Goal: Information Seeking & Learning: Learn about a topic

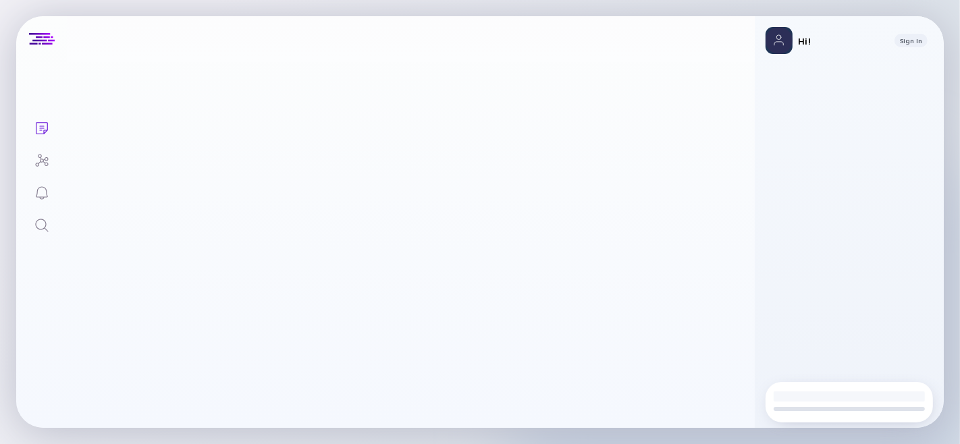
scroll to position [1, 0]
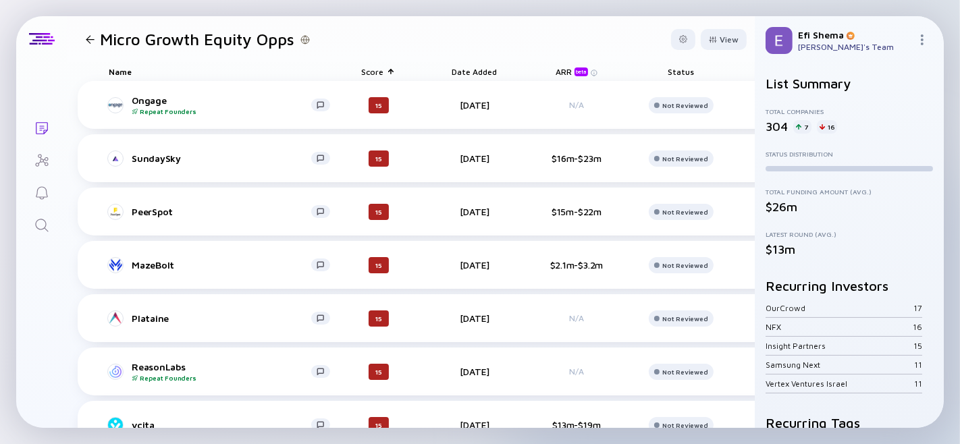
click at [49, 220] on icon "Search" at bounding box center [42, 225] width 16 height 16
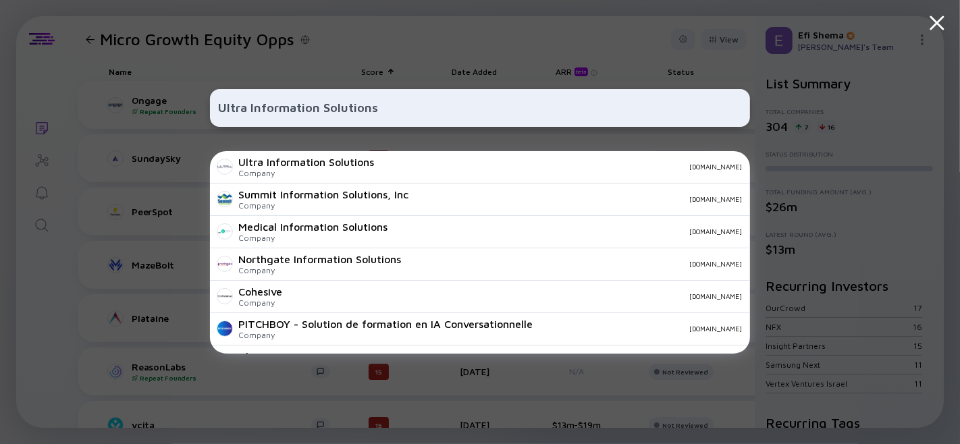
type input "Ultra Information Solutions"
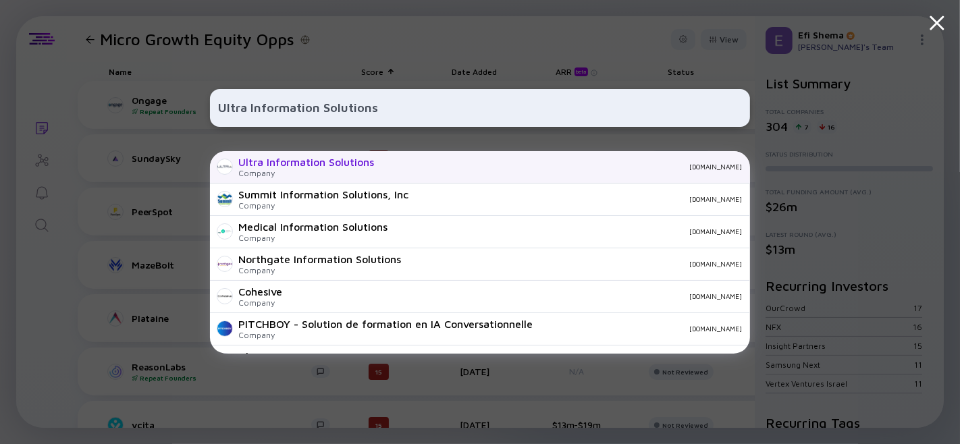
click at [387, 163] on div "[DOMAIN_NAME]" at bounding box center [563, 167] width 357 height 8
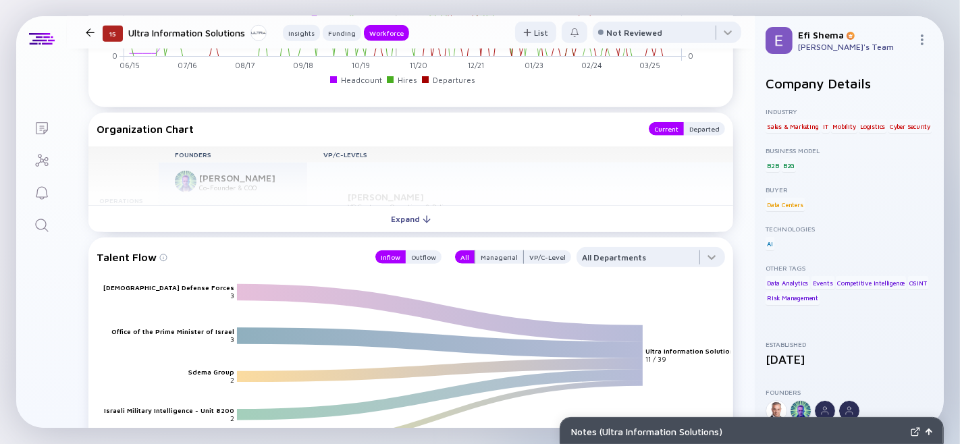
scroll to position [1155, 0]
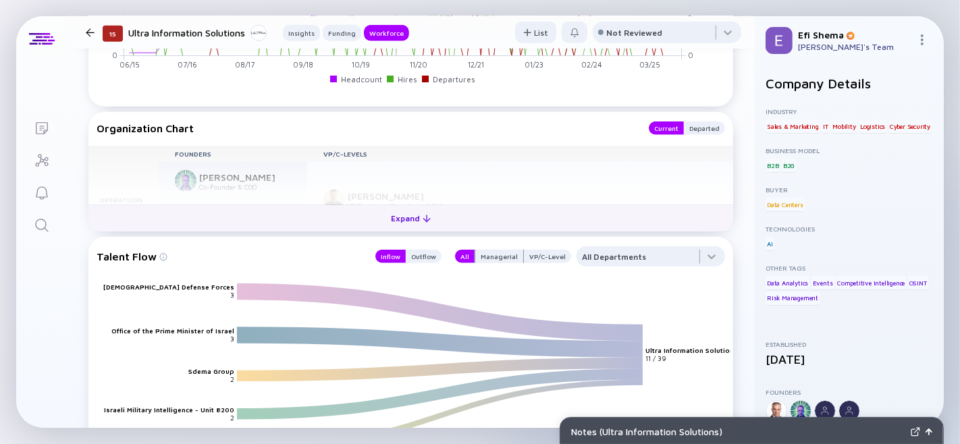
click at [383, 229] on div "Expand" at bounding box center [411, 218] width 56 height 21
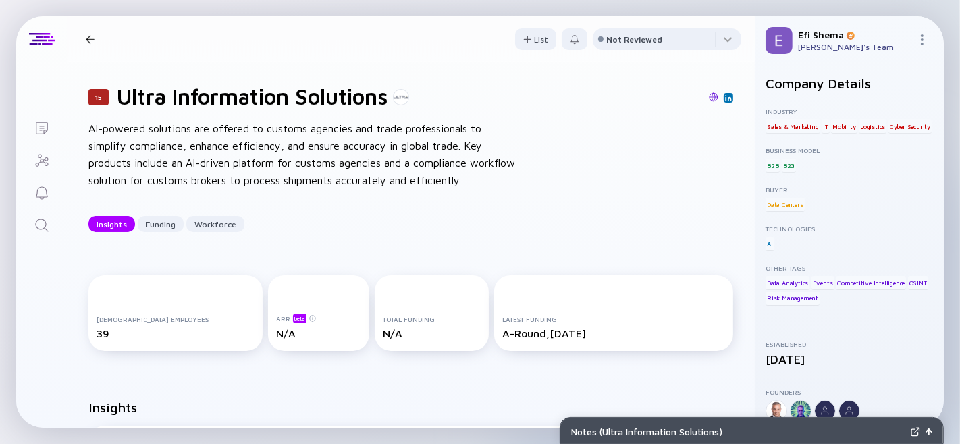
scroll to position [0, 0]
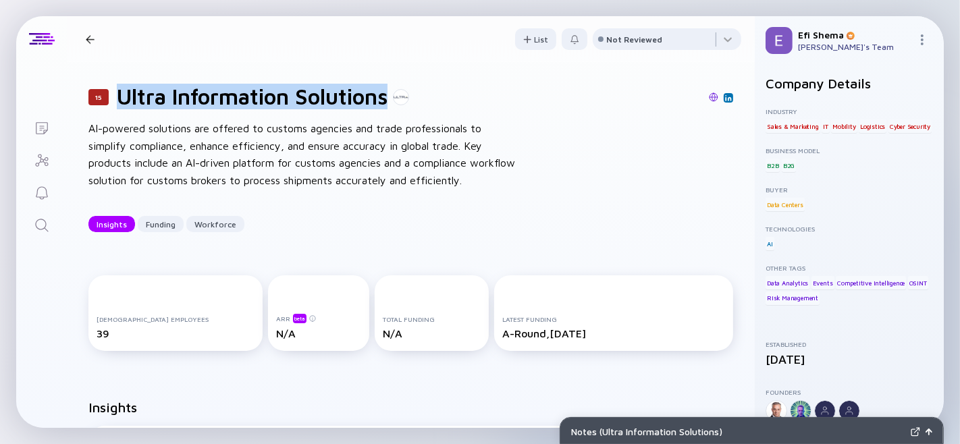
drag, startPoint x: 117, startPoint y: 99, endPoint x: 394, endPoint y: 95, distance: 276.9
type textarea "Ultra Information Solutions"
click at [388, 95] on h1 "Ultra Information Solutions" at bounding box center [252, 97] width 271 height 26
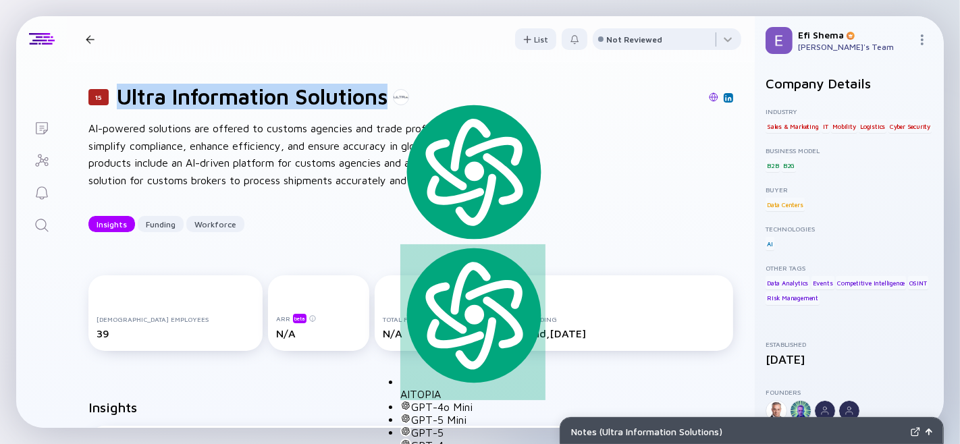
copy h1 "Ultra Information Solutions"
click at [43, 217] on icon "Search" at bounding box center [42, 225] width 16 height 16
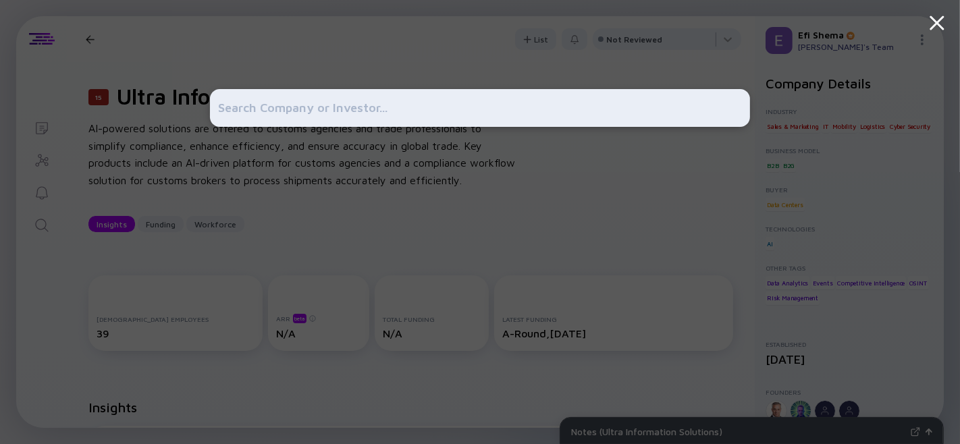
click at [305, 97] on input "text" at bounding box center [480, 108] width 524 height 24
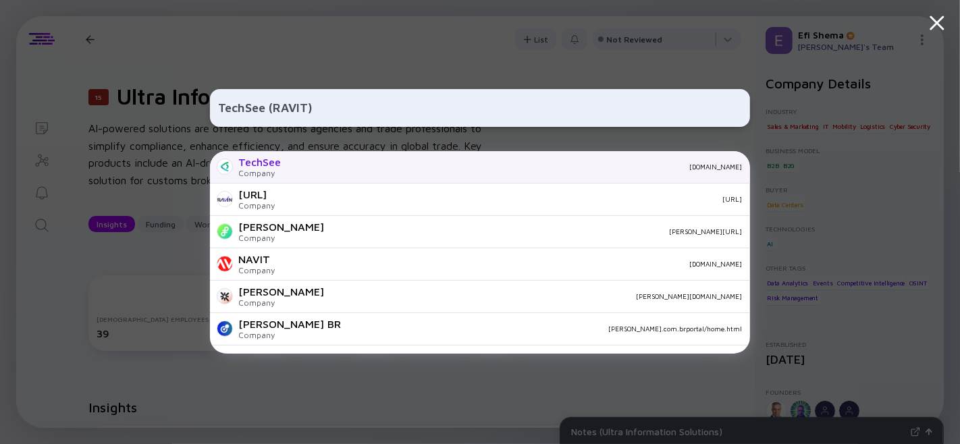
type input "TechSee (RAVIT)"
click at [293, 164] on div "[DOMAIN_NAME]" at bounding box center [517, 167] width 450 height 8
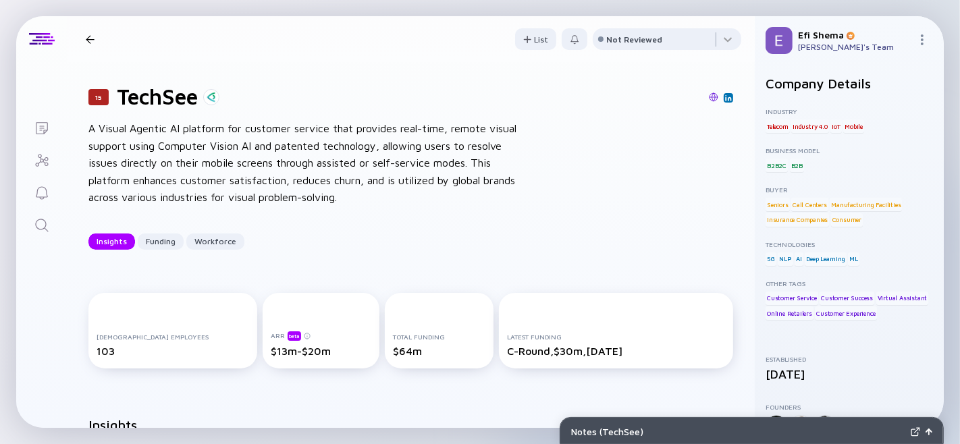
click at [142, 95] on h1 "TechSee" at bounding box center [157, 97] width 81 height 26
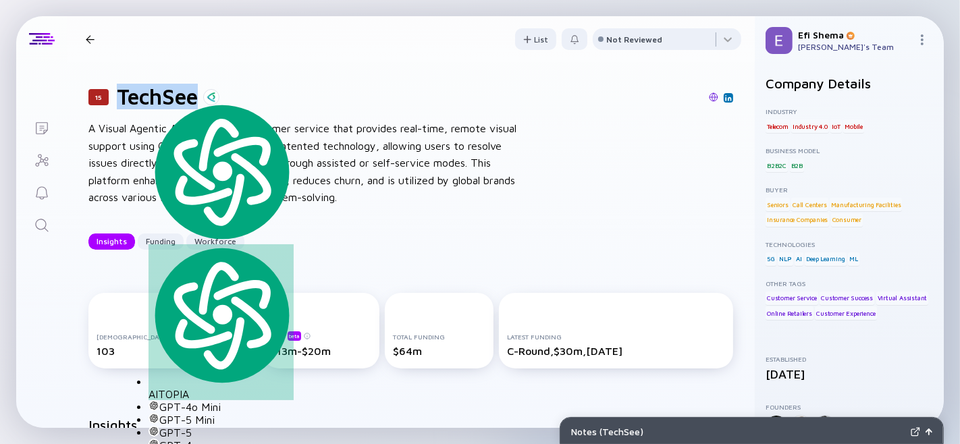
copy h1 "TechSee"
click at [90, 43] on div at bounding box center [90, 39] width 9 height 9
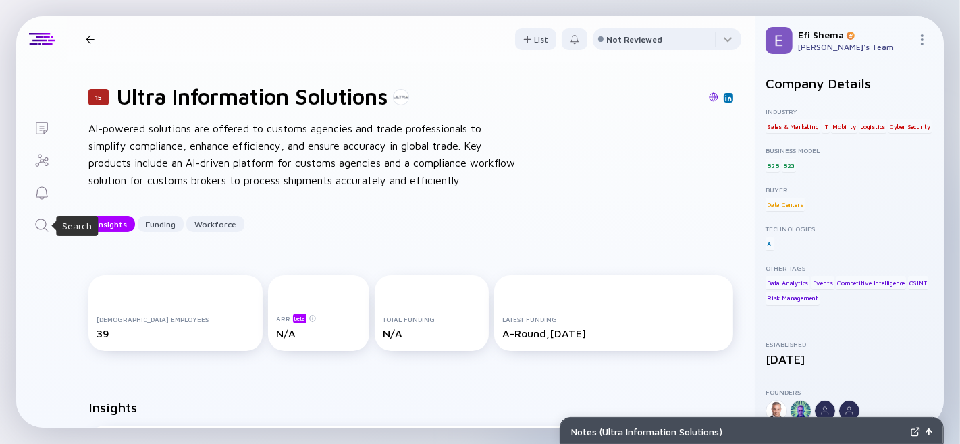
click at [48, 226] on icon "Search" at bounding box center [42, 225] width 16 height 16
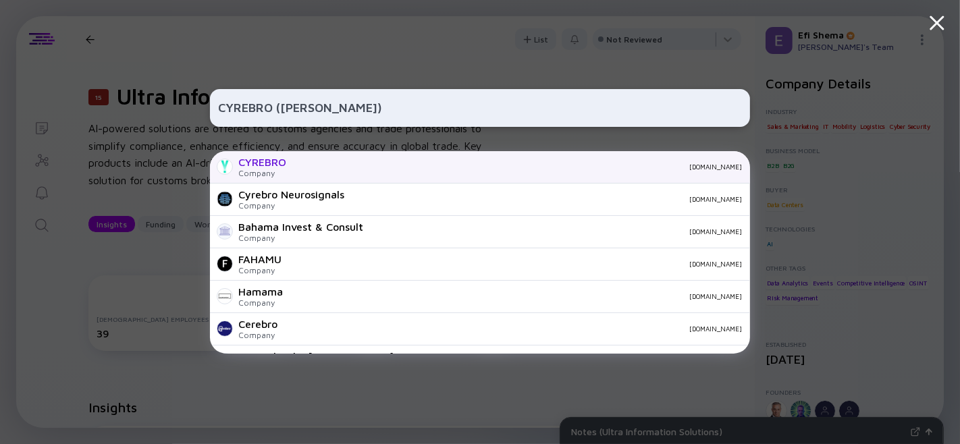
type input "CYREBRO ([PERSON_NAME])"
click at [287, 166] on div "CYREBRO Company [DOMAIN_NAME]" at bounding box center [480, 167] width 540 height 32
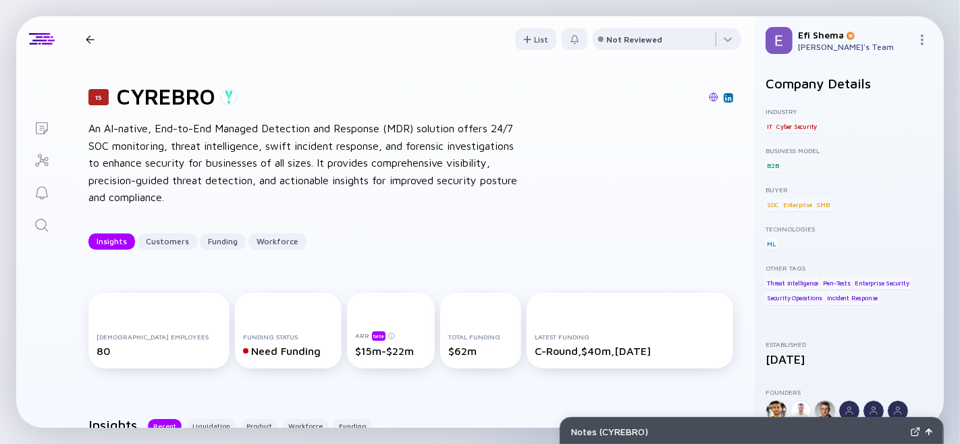
click at [41, 213] on link "Search" at bounding box center [41, 224] width 51 height 32
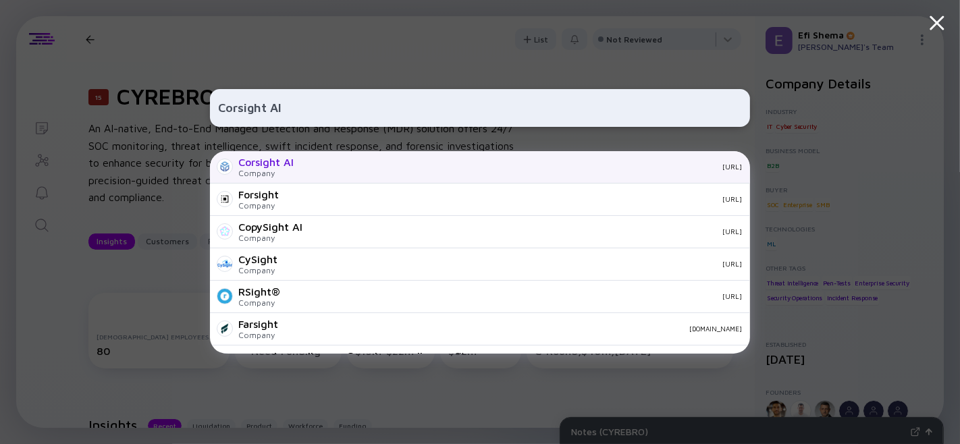
type input "Corsight AI"
click at [315, 165] on div "[URL]" at bounding box center [524, 167] width 438 height 8
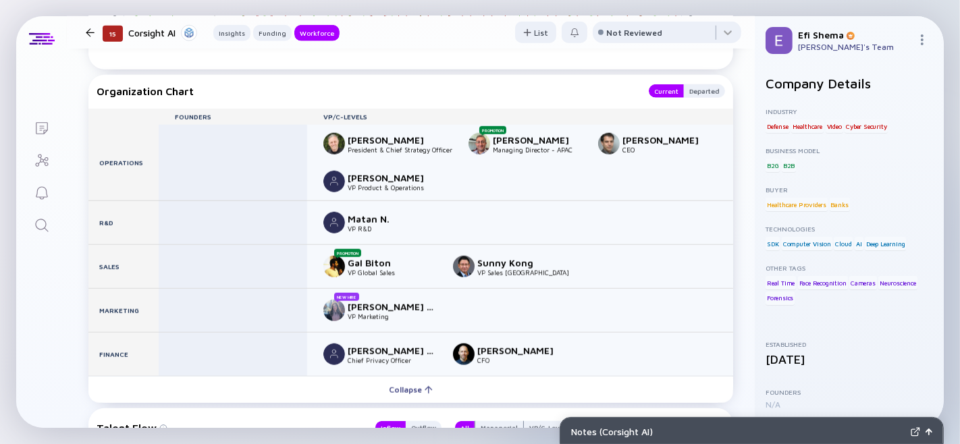
scroll to position [1237, 0]
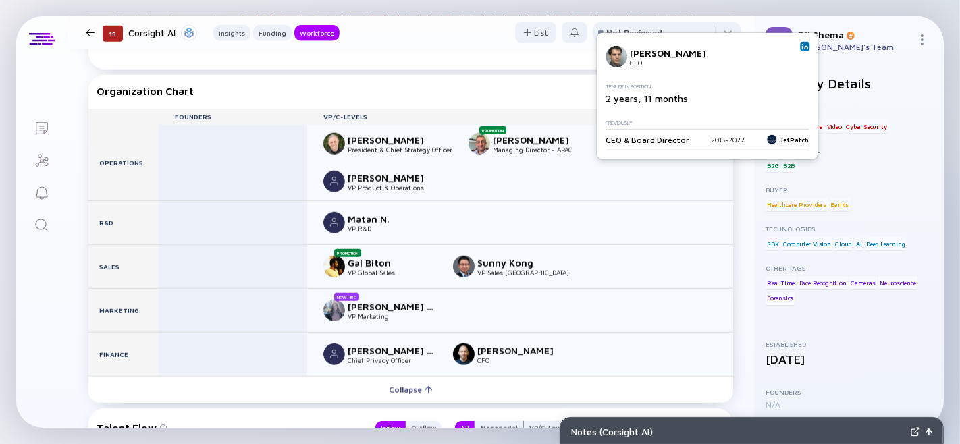
click at [642, 146] on div "[PERSON_NAME]" at bounding box center [667, 139] width 89 height 11
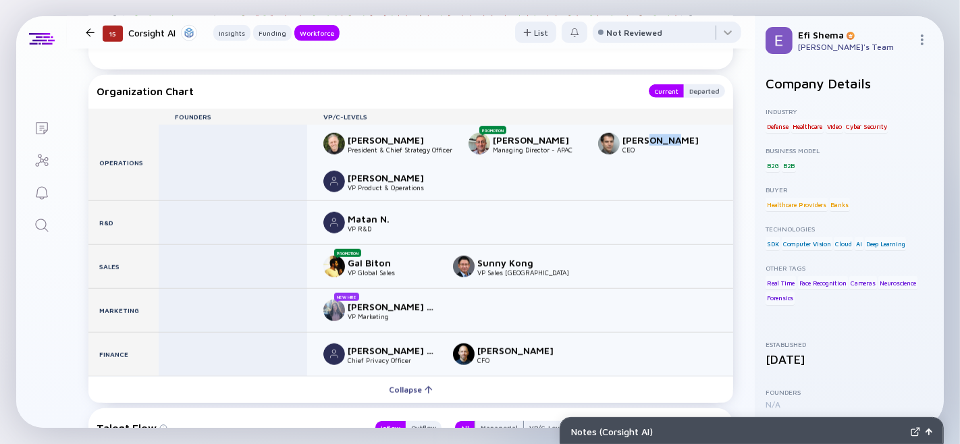
click at [642, 146] on div "[PERSON_NAME]" at bounding box center [667, 139] width 89 height 11
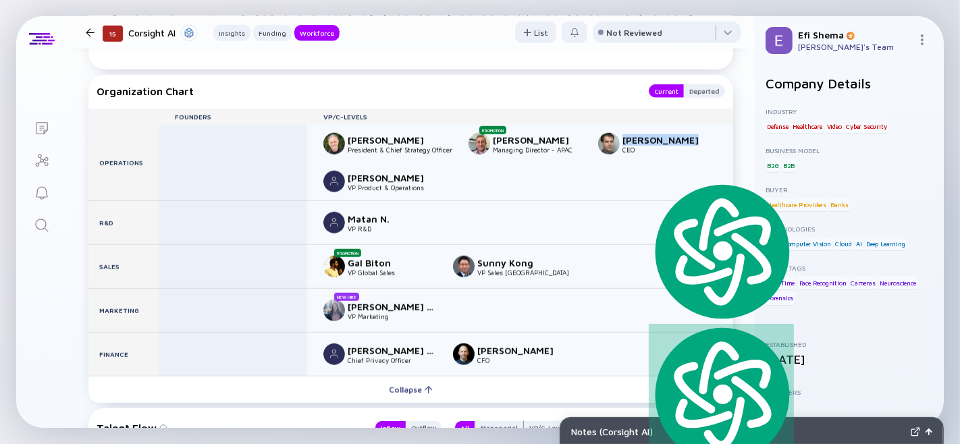
copy div "[PERSON_NAME]"
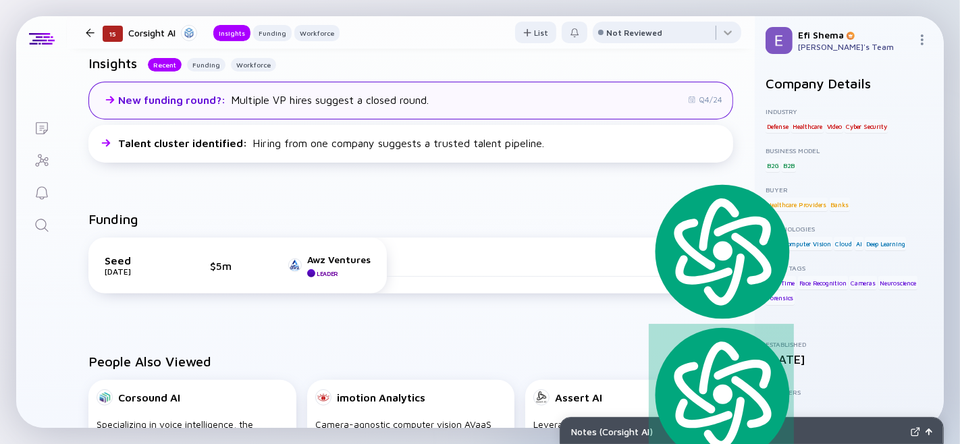
scroll to position [0, 0]
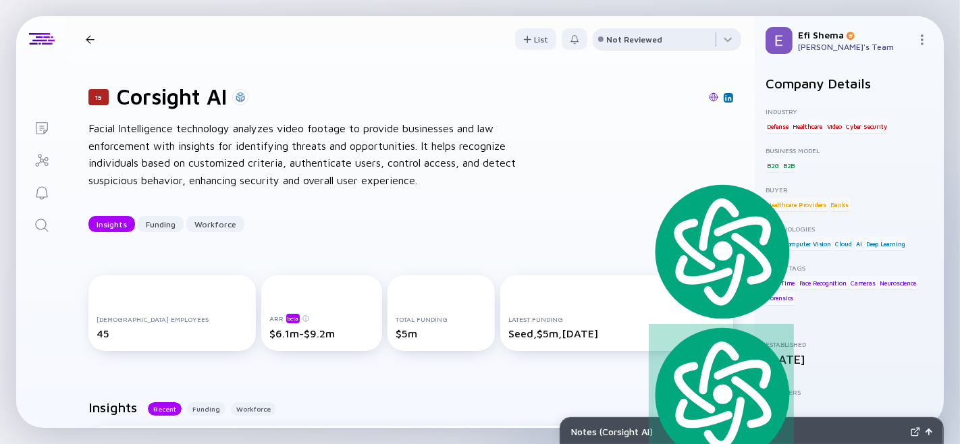
click at [632, 45] on div "Not Reviewed" at bounding box center [634, 39] width 56 height 10
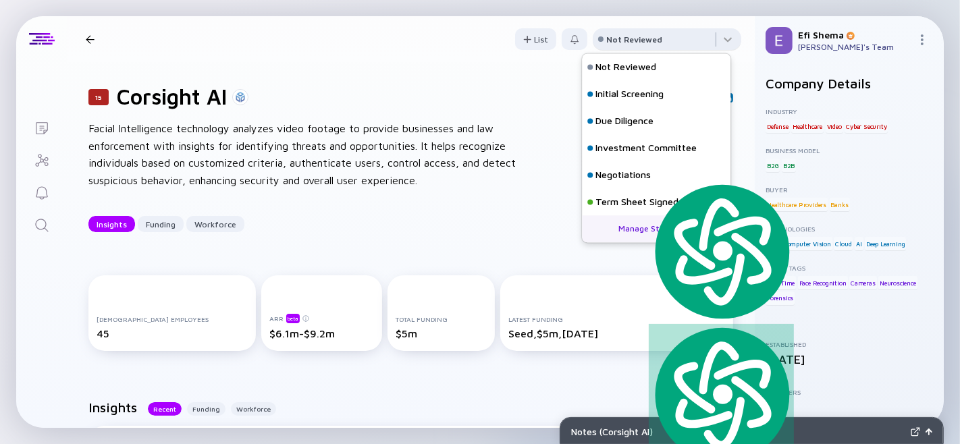
click at [632, 43] on div "Not Reviewed" at bounding box center [634, 39] width 56 height 10
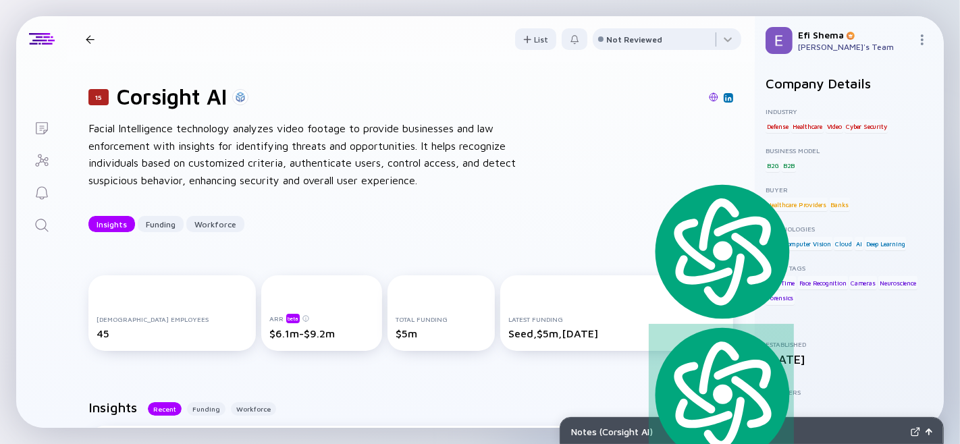
click at [97, 37] on div at bounding box center [90, 39] width 20 height 9
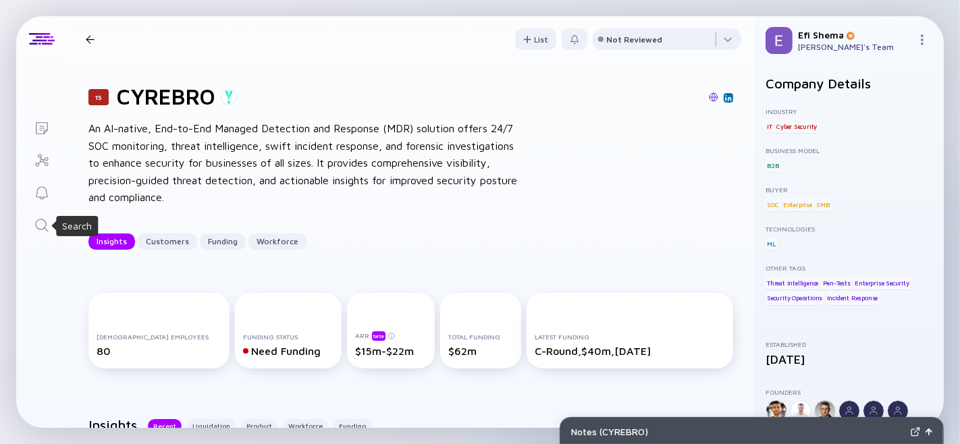
click at [38, 224] on icon "Search" at bounding box center [42, 225] width 16 height 16
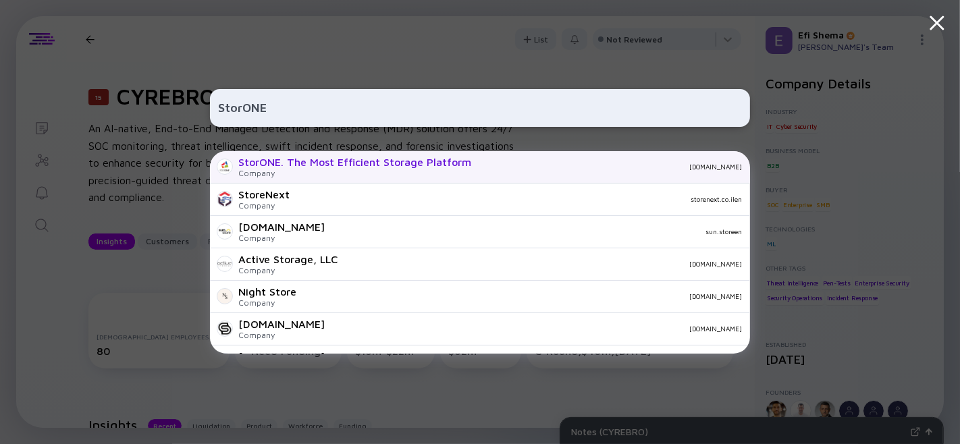
type input "StorONE"
click at [344, 168] on div "StorONE. The Most Efficient Storage Platform" at bounding box center [354, 162] width 233 height 12
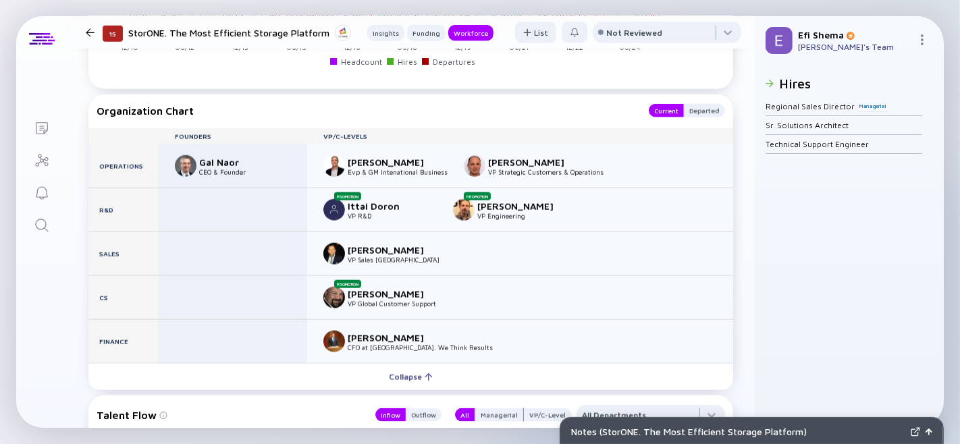
scroll to position [1372, 0]
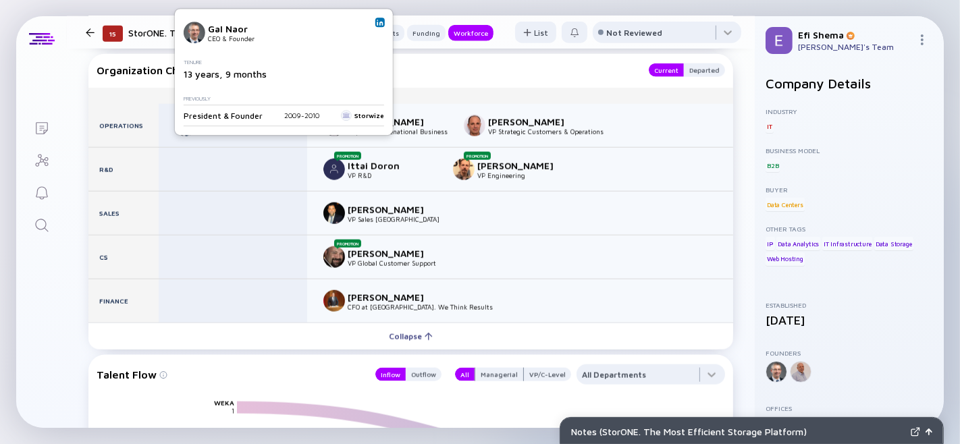
click at [377, 19] on img at bounding box center [380, 22] width 7 height 7
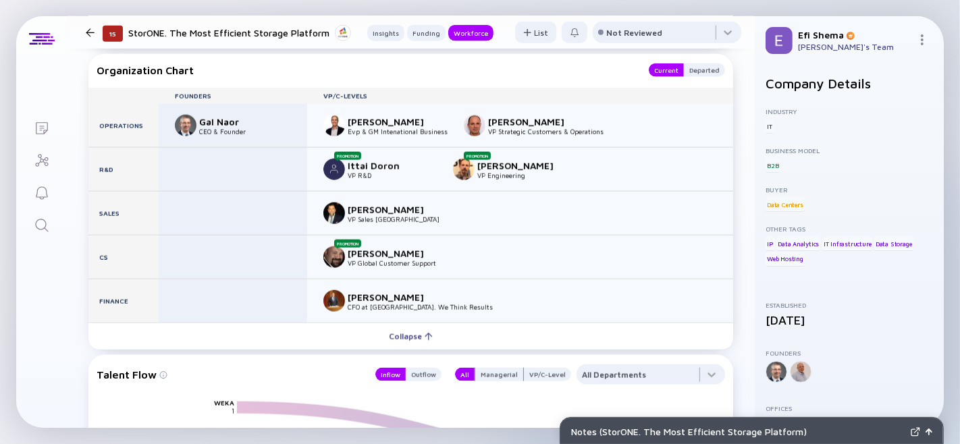
click at [5, 185] on div "Notes ( StorONE. The Most Efficient Storage Platform ) Lists 15 StorONE. The Mo…" at bounding box center [480, 222] width 960 height 444
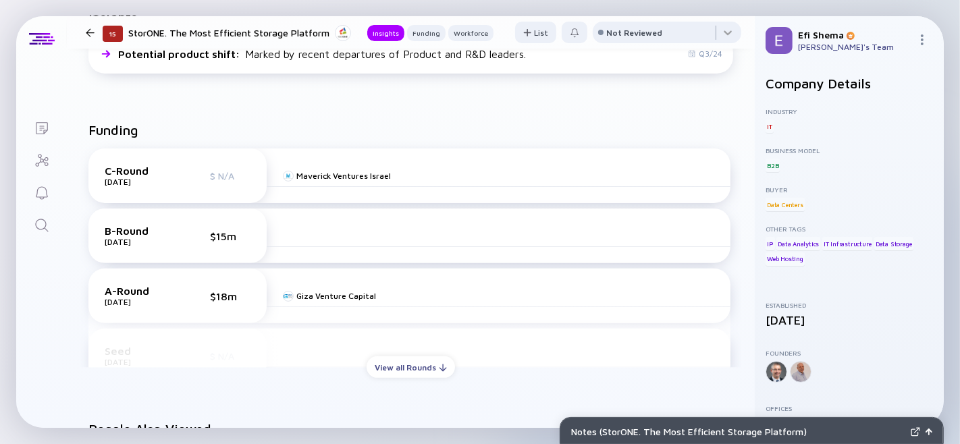
scroll to position [0, 0]
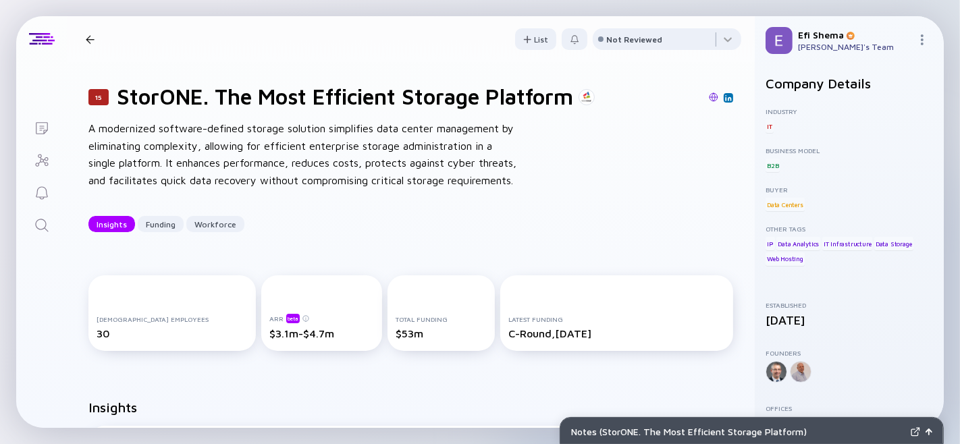
click at [138, 93] on h1 "StorONE. The Most Efficient Storage Platform" at bounding box center [345, 97] width 457 height 26
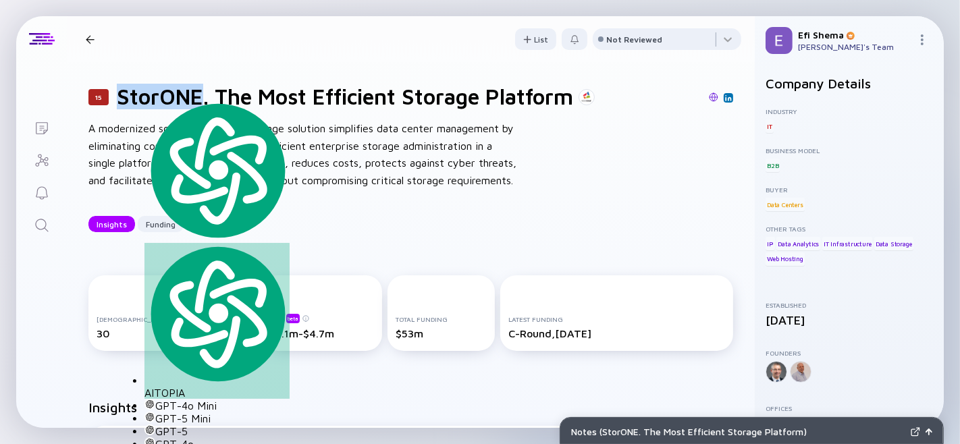
copy h1 "StorONE"
